Goal: Information Seeking & Learning: Learn about a topic

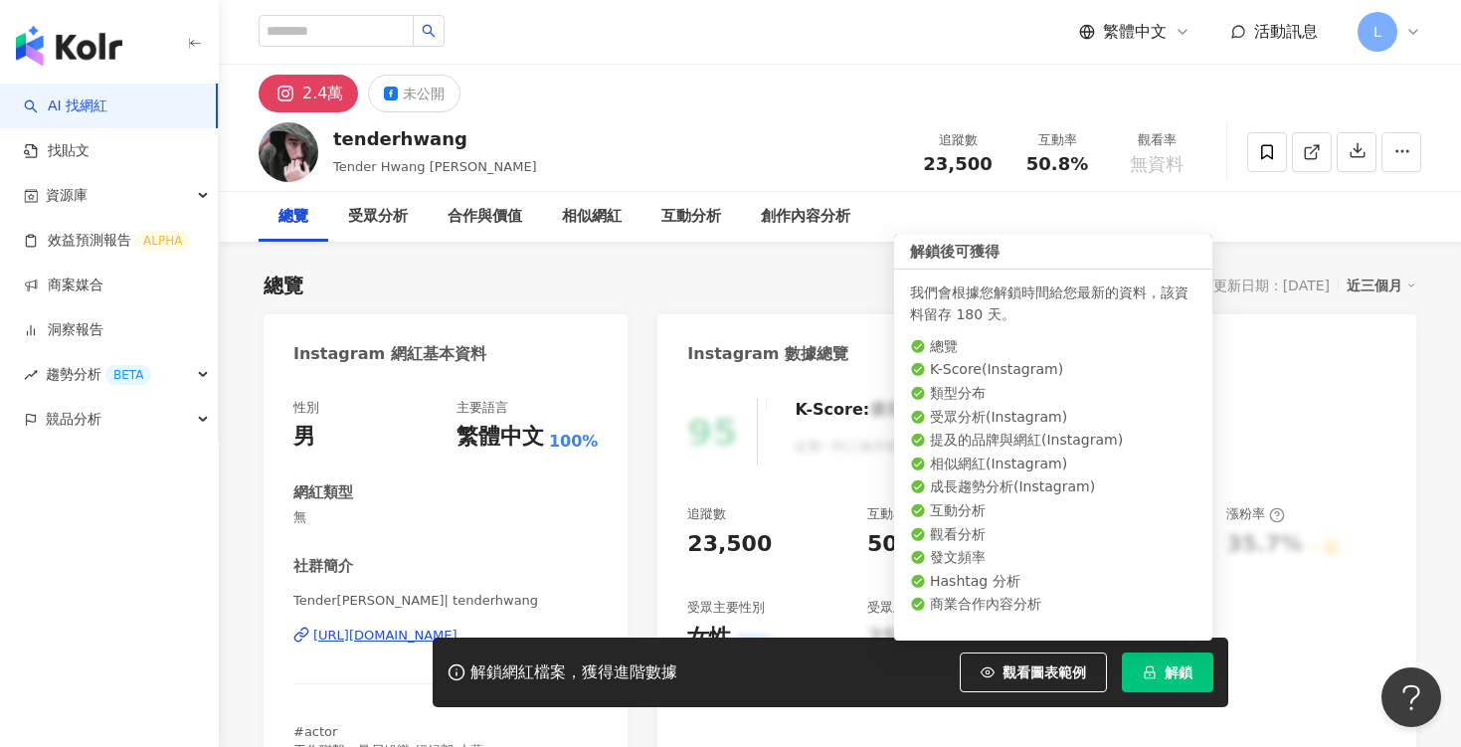
click at [1162, 672] on button "解鎖" at bounding box center [1166, 672] width 91 height 40
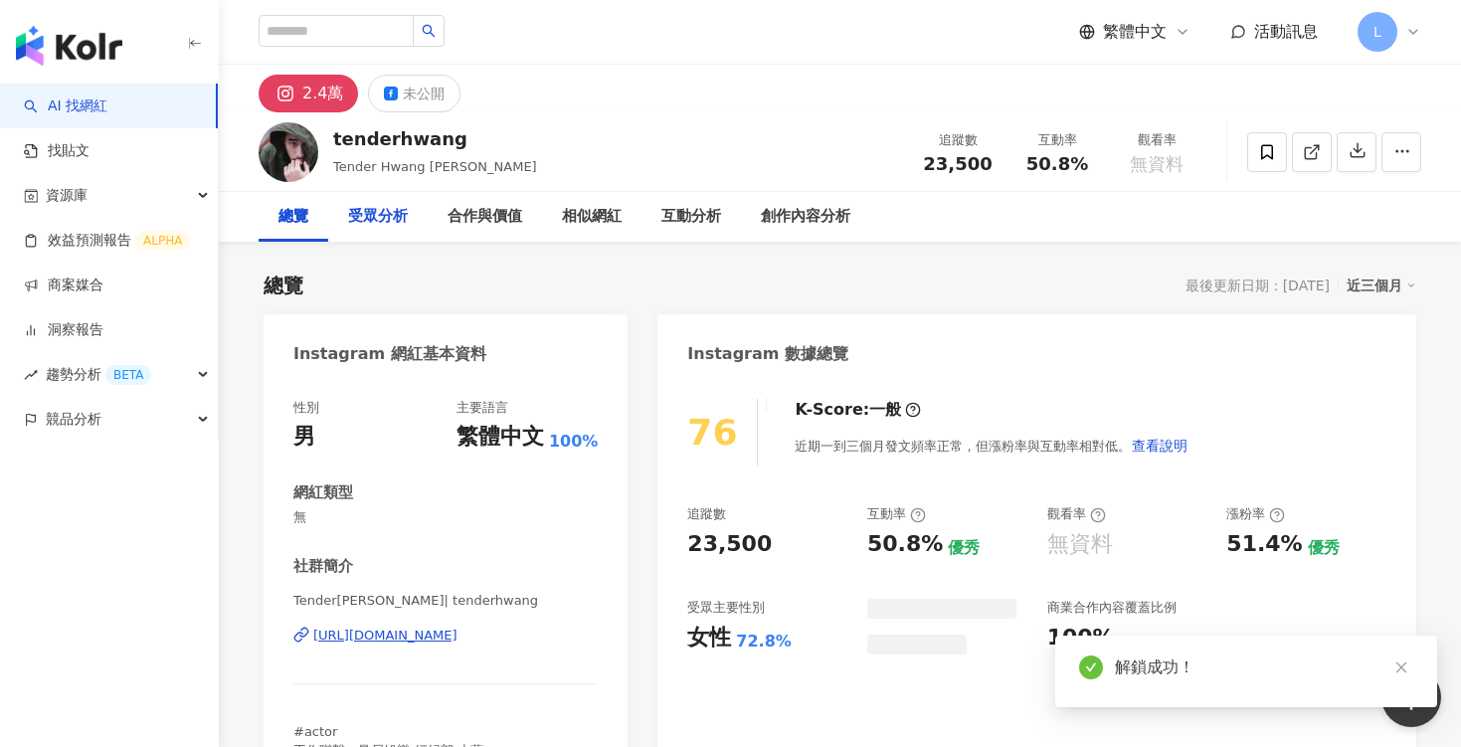
scroll to position [122, 0]
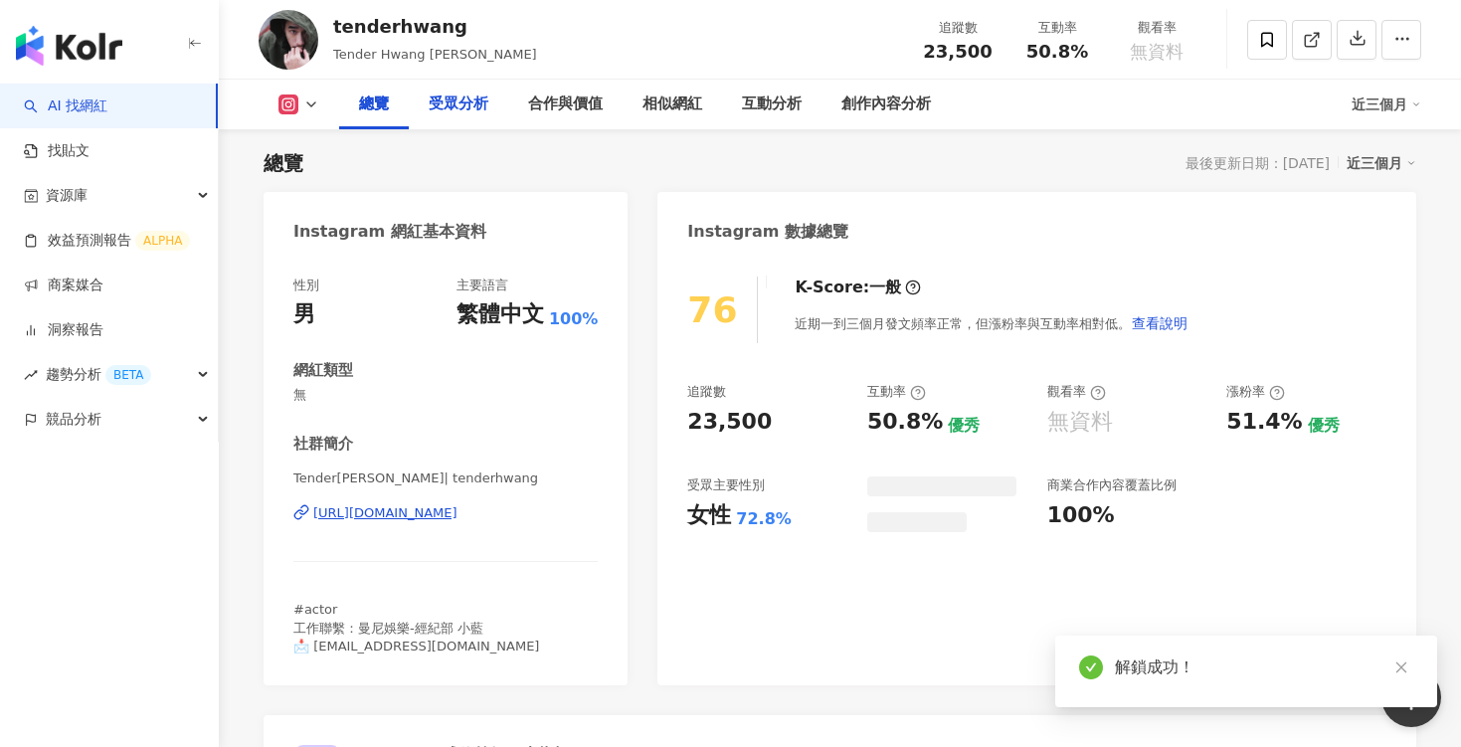
click at [380, 221] on div "Instagram 網紅基本資料" at bounding box center [389, 232] width 193 height 22
click at [453, 94] on div "受眾分析" at bounding box center [459, 104] width 60 height 24
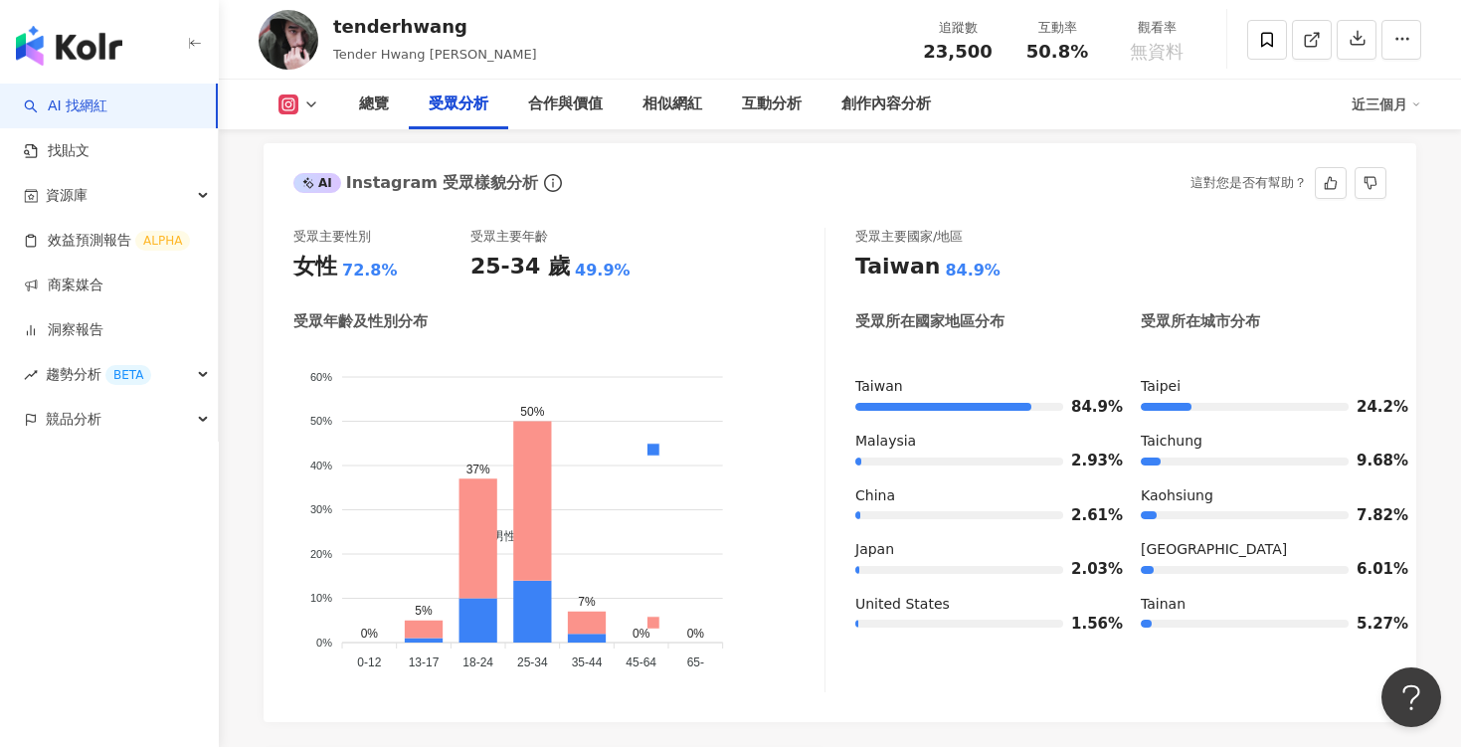
scroll to position [1729, 0]
click at [311, 97] on icon at bounding box center [311, 104] width 16 height 16
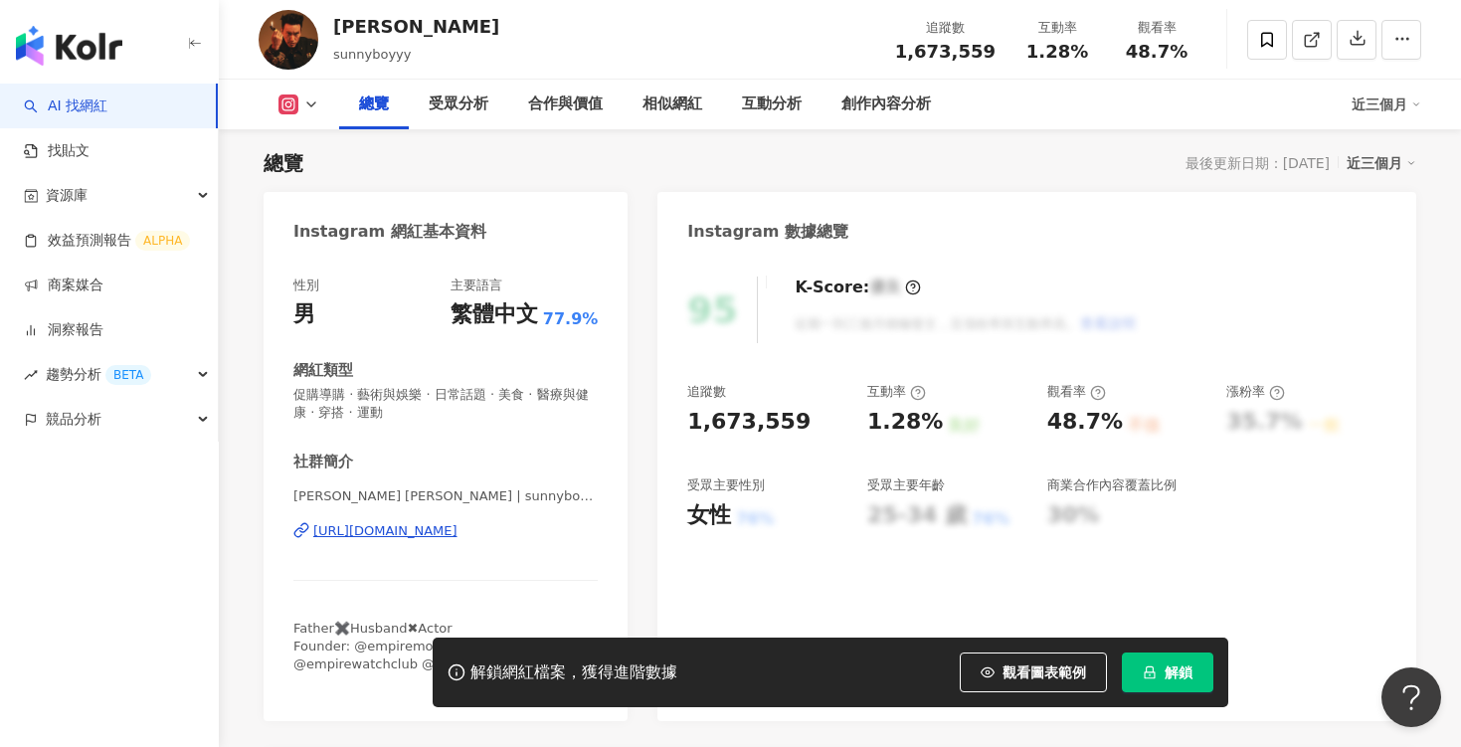
click at [1178, 675] on span "解鎖" at bounding box center [1178, 672] width 28 height 16
click at [460, 103] on div "受眾分析" at bounding box center [459, 104] width 60 height 24
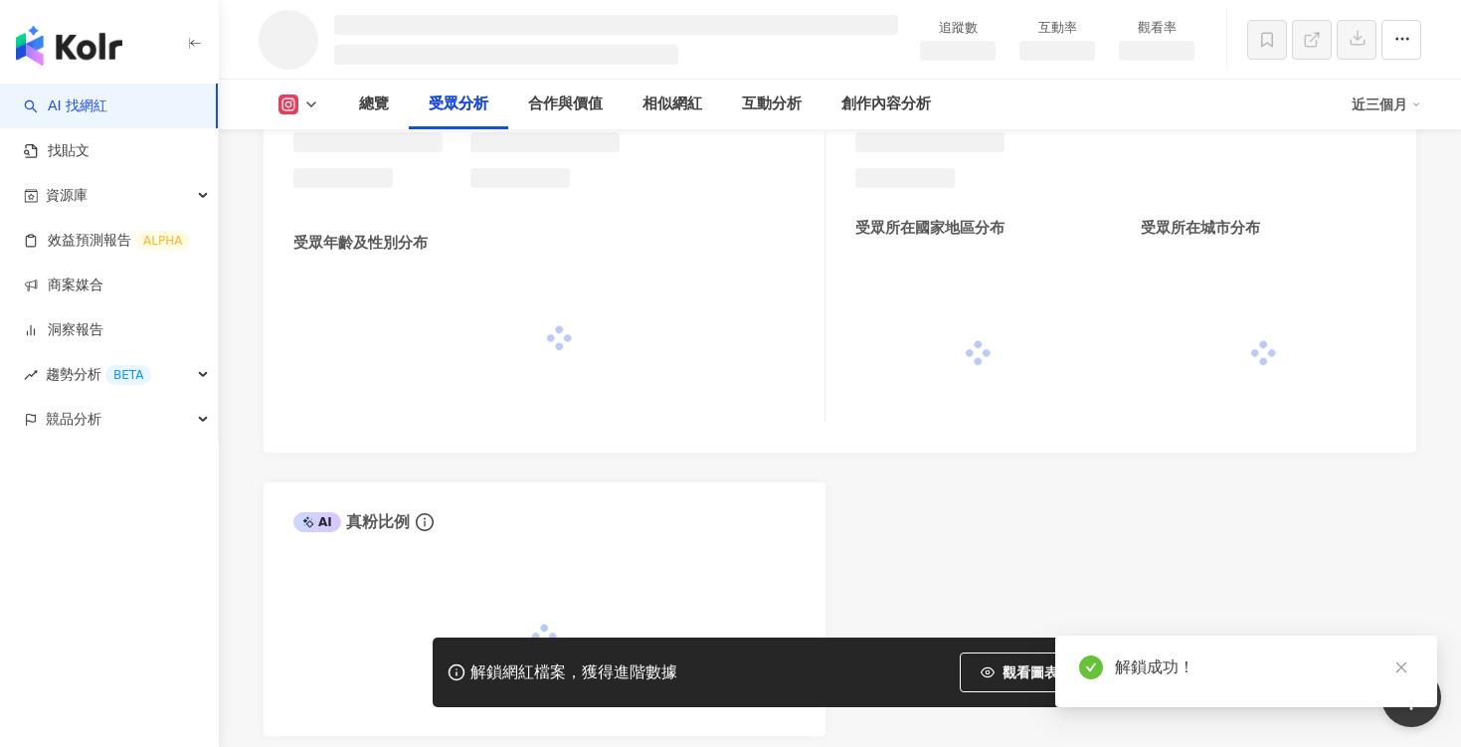
scroll to position [1638, 0]
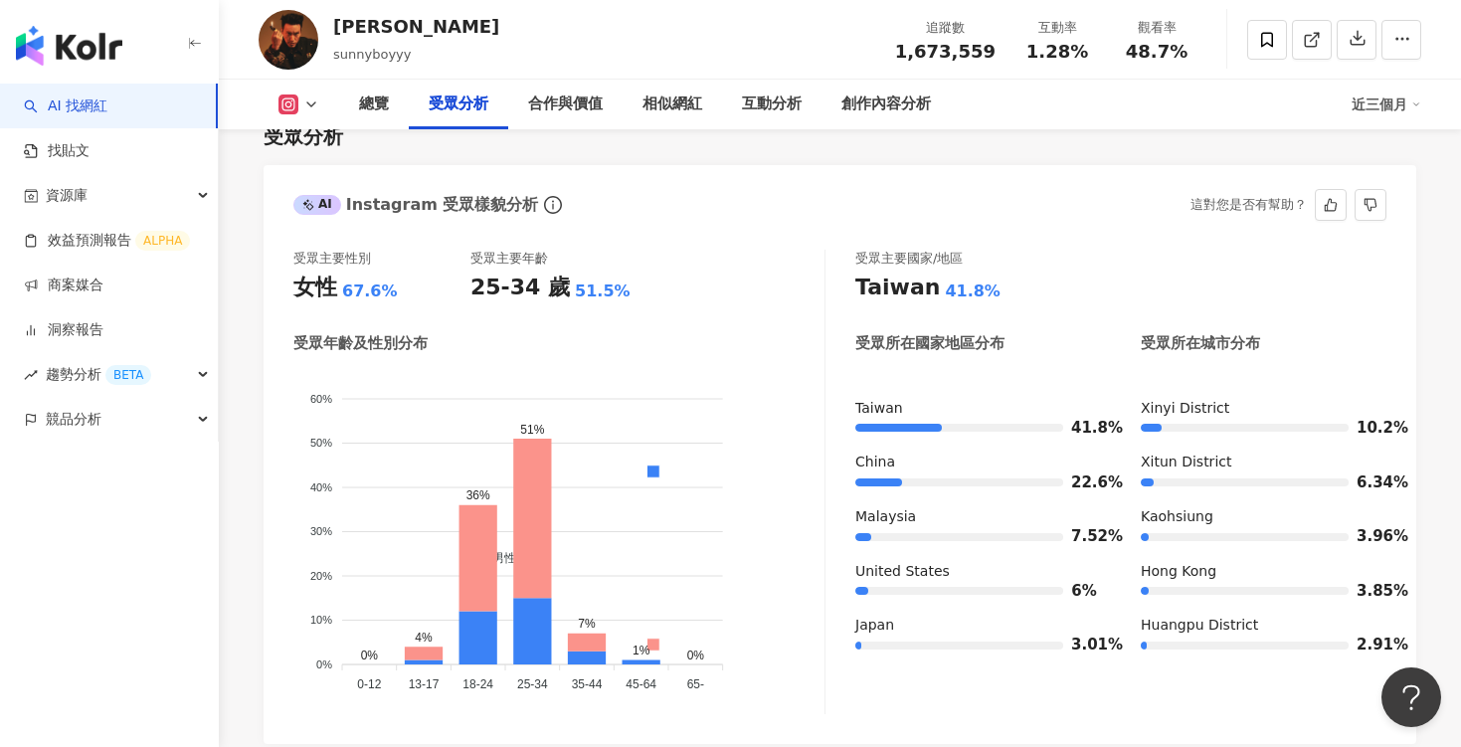
scroll to position [1758, 0]
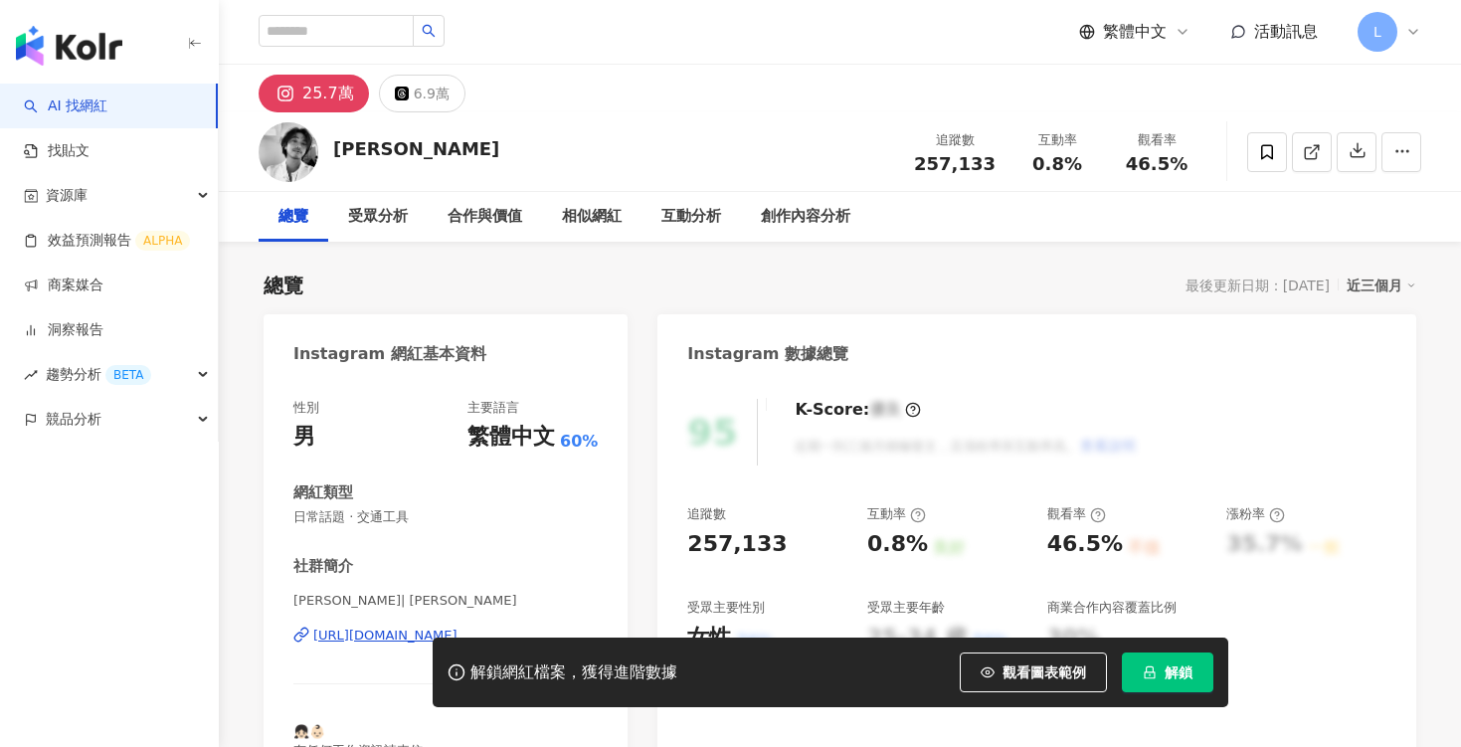
click at [1167, 682] on button "解鎖" at bounding box center [1166, 672] width 91 height 40
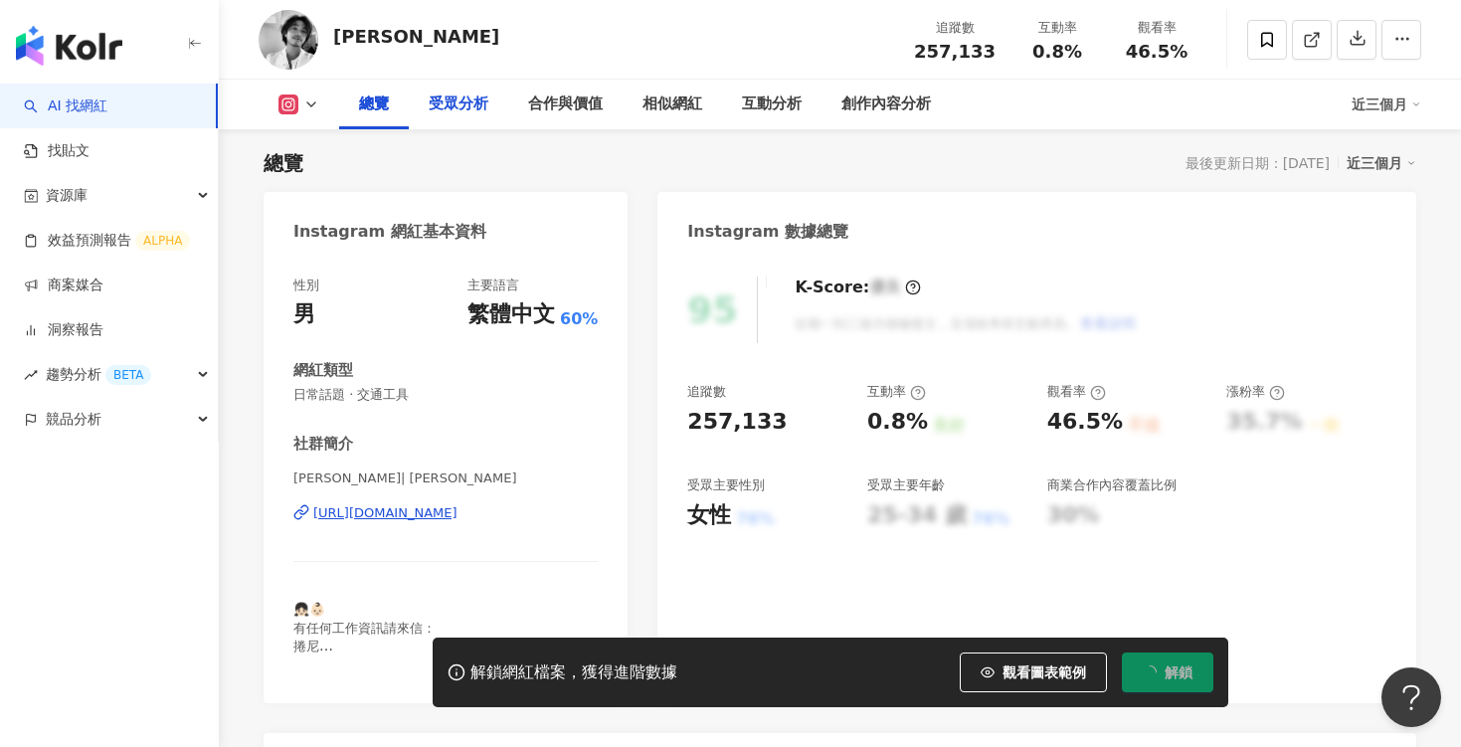
click at [451, 105] on div "受眾分析" at bounding box center [459, 104] width 60 height 24
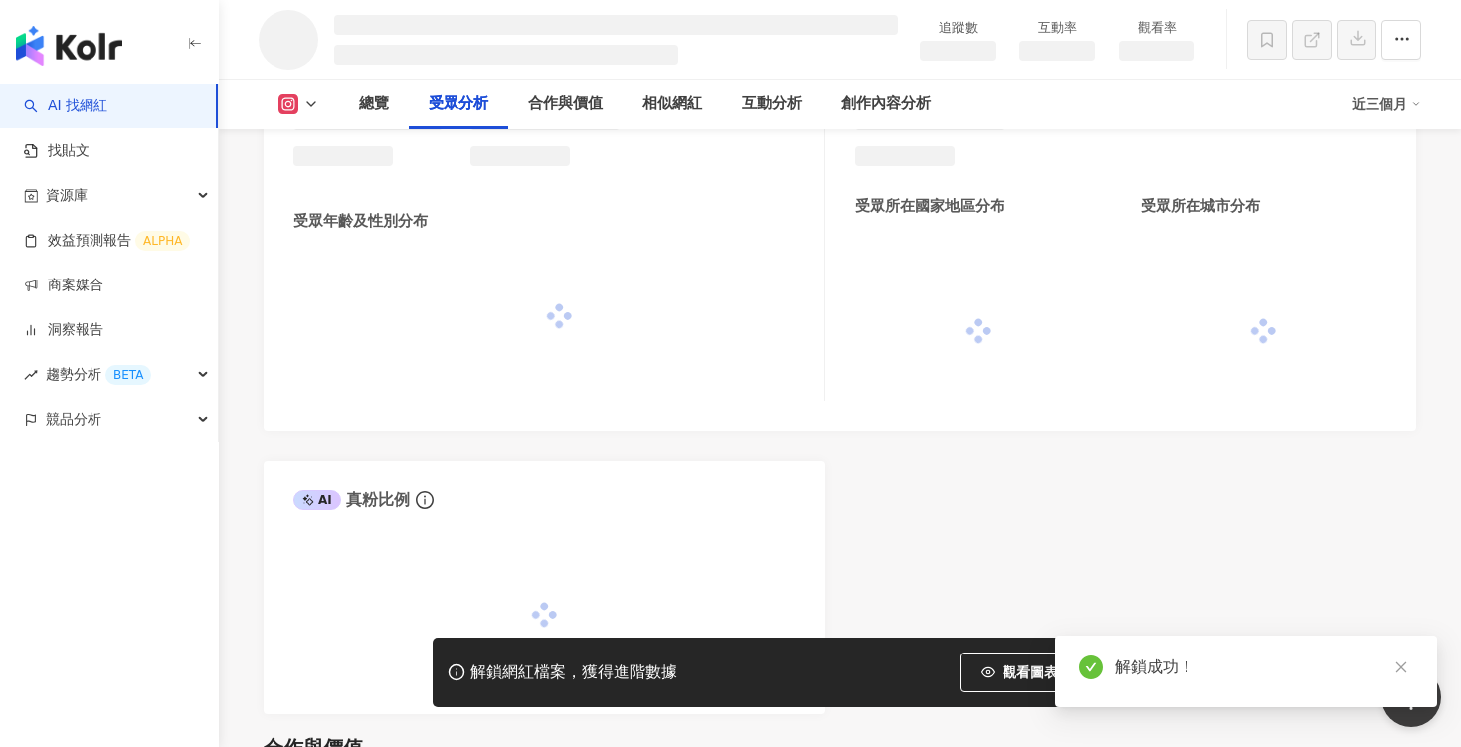
scroll to position [1638, 0]
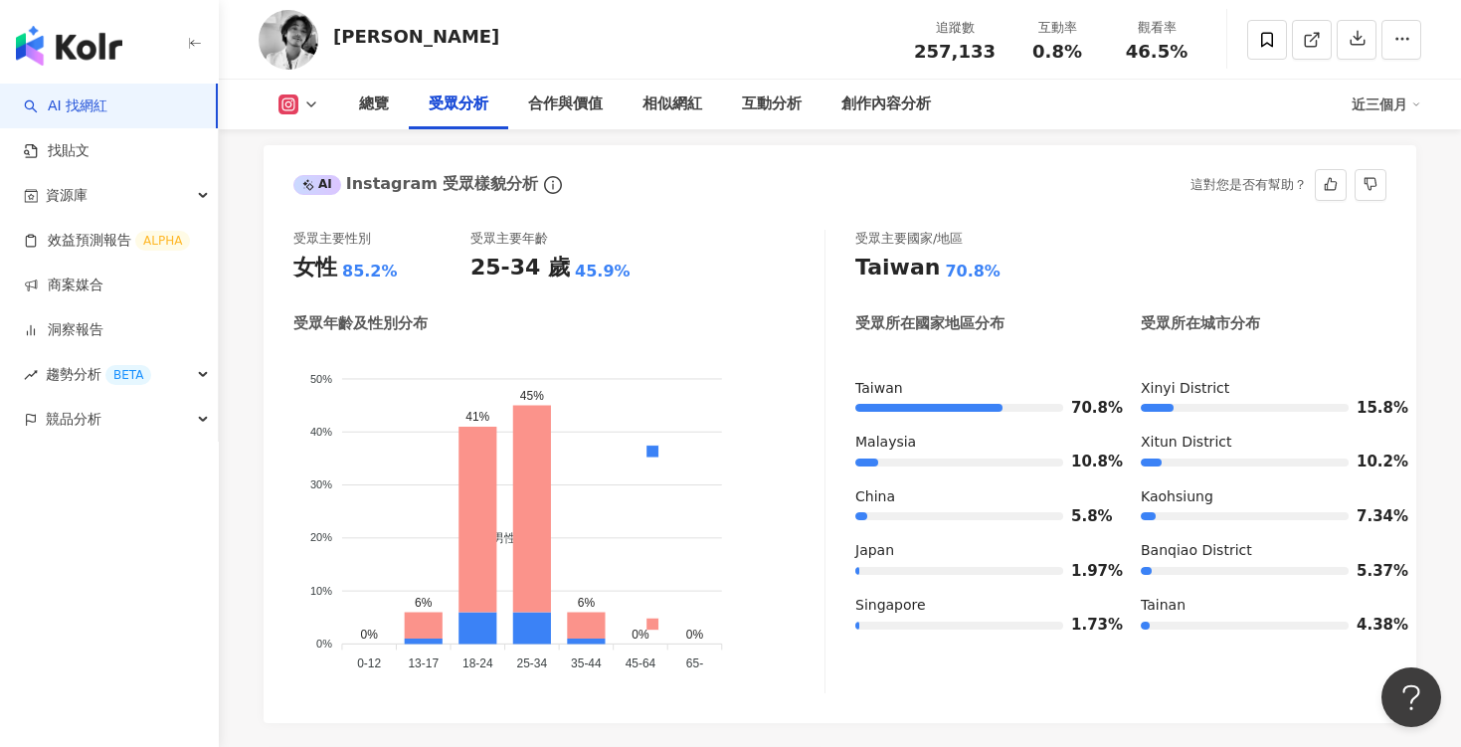
scroll to position [1784, 0]
